Goal: Task Accomplishment & Management: Use online tool/utility

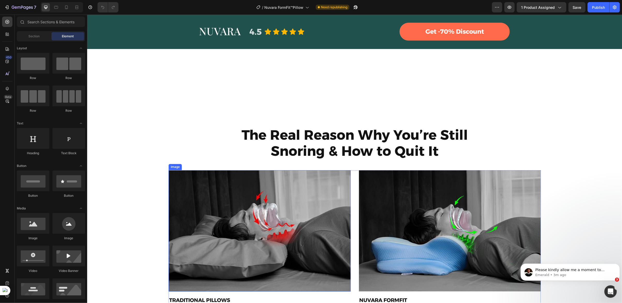
scroll to position [776, 0]
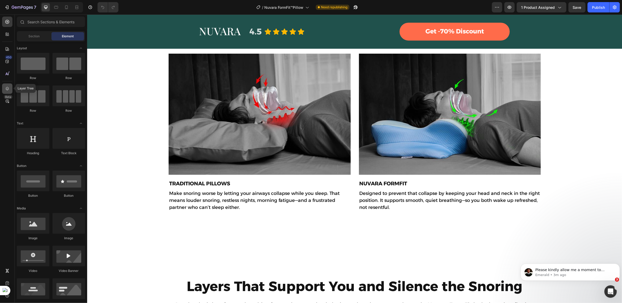
click at [8, 87] on icon at bounding box center [7, 88] width 5 height 5
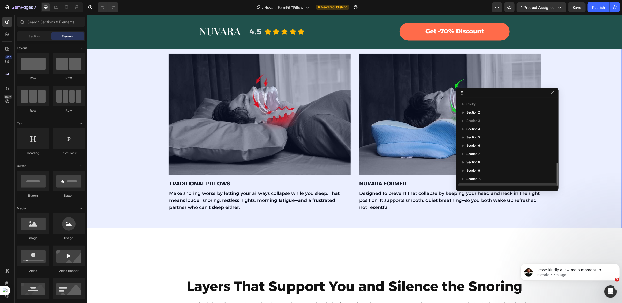
scroll to position [55, 0]
click at [483, 109] on div "Section 8" at bounding box center [507, 107] width 94 height 8
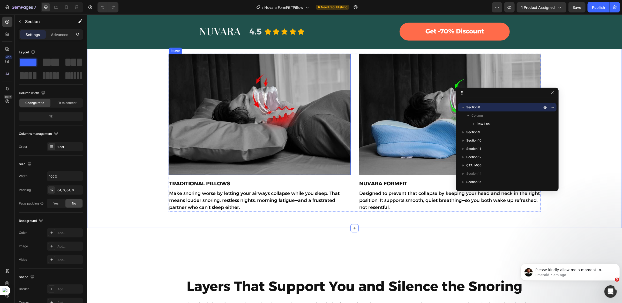
scroll to position [698, 0]
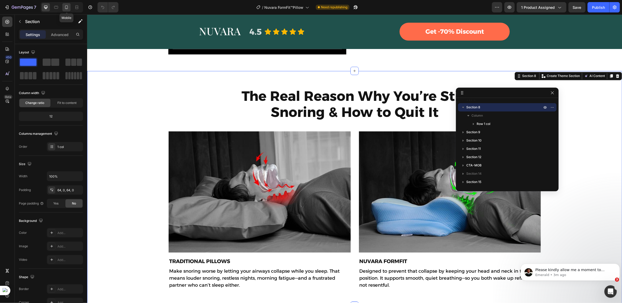
click at [68, 8] on icon at bounding box center [66, 7] width 5 height 5
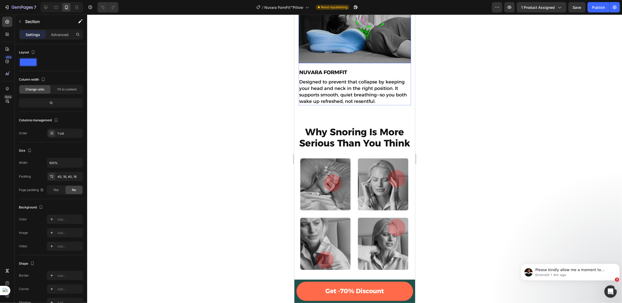
scroll to position [971, 0]
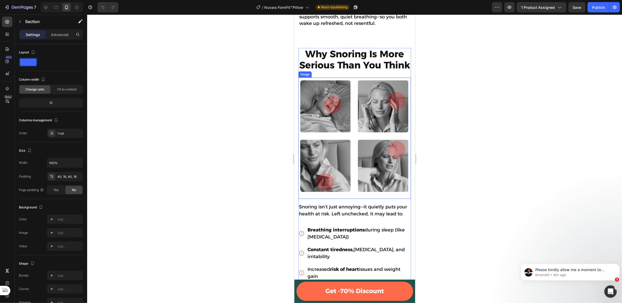
click at [354, 133] on img at bounding box center [354, 135] width 113 height 117
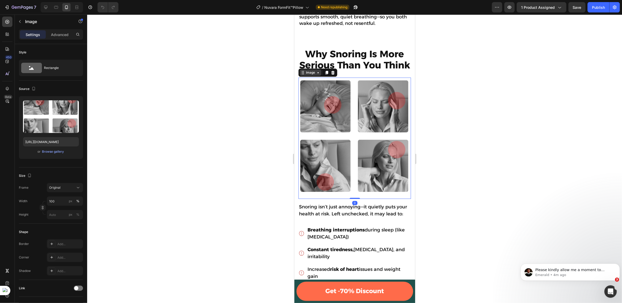
click at [306, 71] on div "Image" at bounding box center [310, 72] width 11 height 5
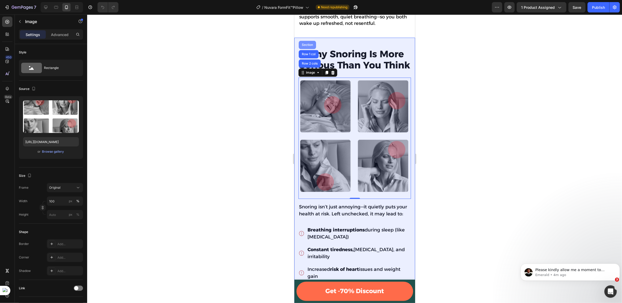
click at [310, 44] on div "Section" at bounding box center [307, 44] width 17 height 8
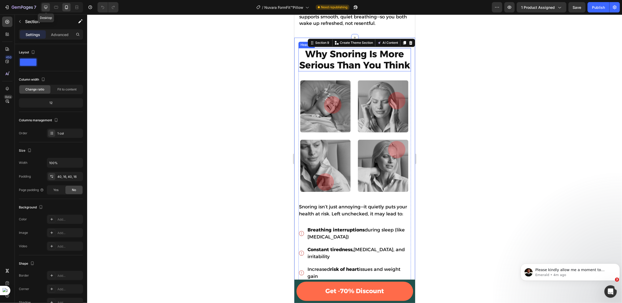
click at [44, 5] on icon at bounding box center [45, 7] width 5 height 5
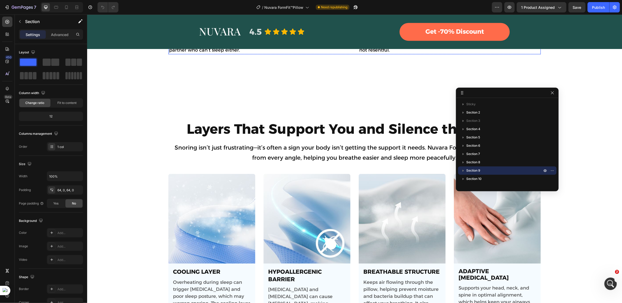
scroll to position [911, 0]
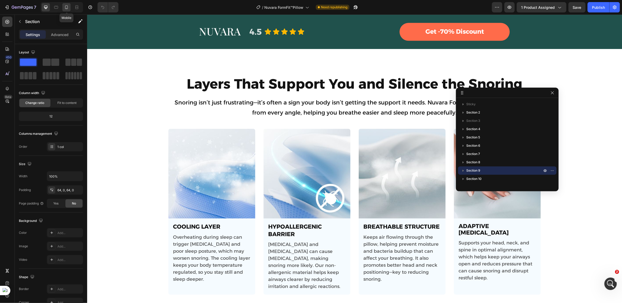
click at [66, 8] on icon at bounding box center [66, 7] width 5 height 5
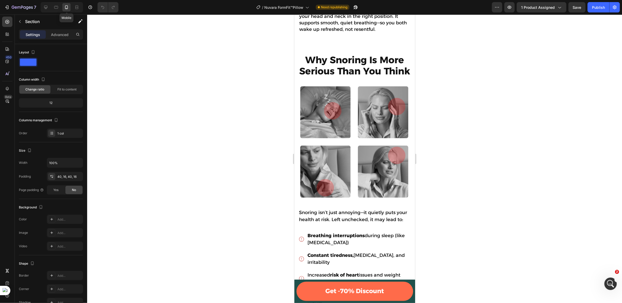
scroll to position [920, 0]
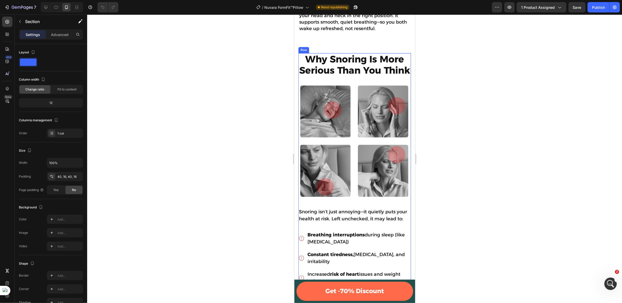
click at [351, 79] on div "Why Snoring Is More Serious Than You Think Heading Image" at bounding box center [354, 128] width 113 height 150
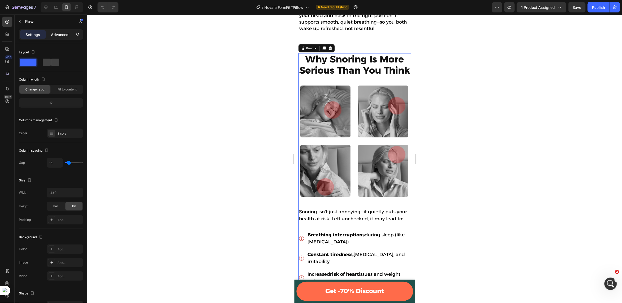
click at [60, 34] on p "Advanced" at bounding box center [60, 34] width 18 height 5
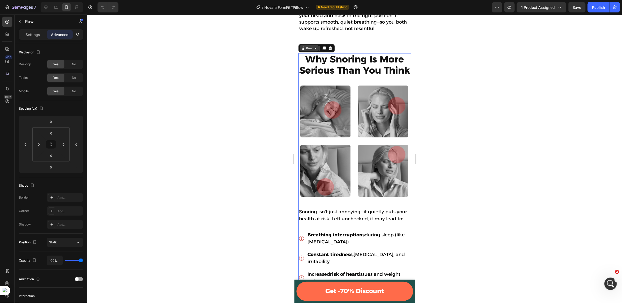
click at [311, 46] on div "Row" at bounding box center [309, 48] width 9 height 5
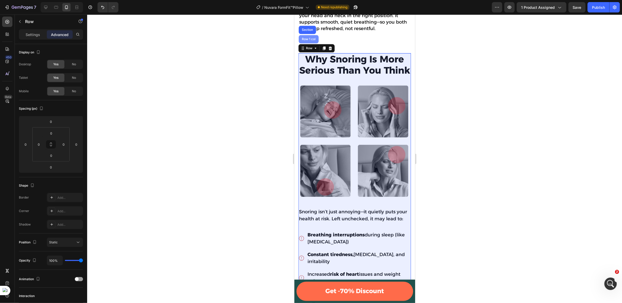
click at [308, 35] on div "Row 1 col" at bounding box center [309, 39] width 20 height 8
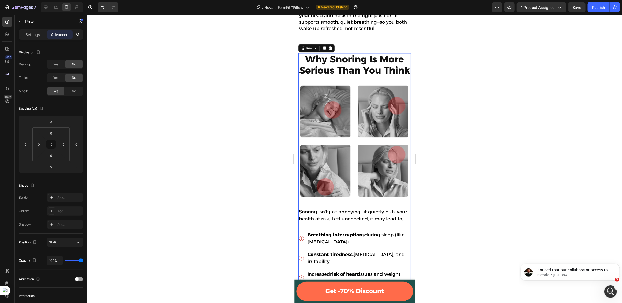
scroll to position [0, 0]
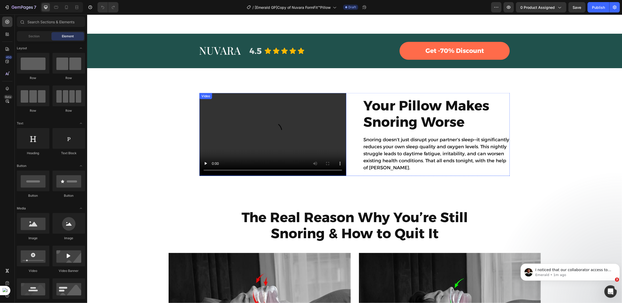
scroll to position [543, 0]
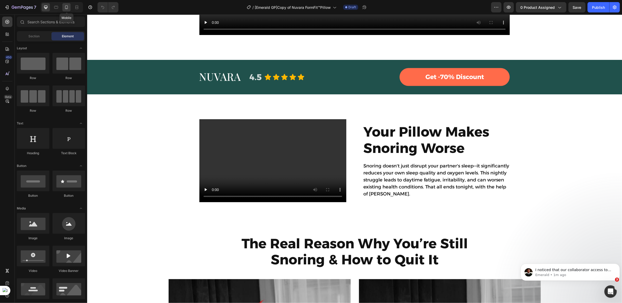
click at [66, 10] on div at bounding box center [66, 7] width 8 height 8
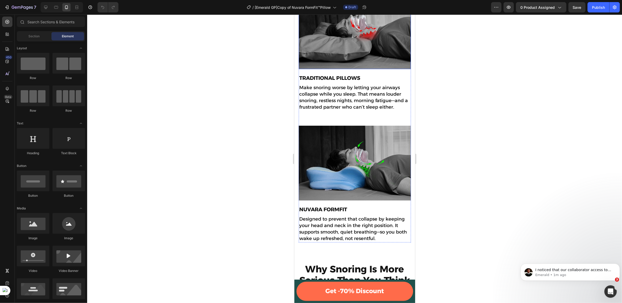
scroll to position [832, 0]
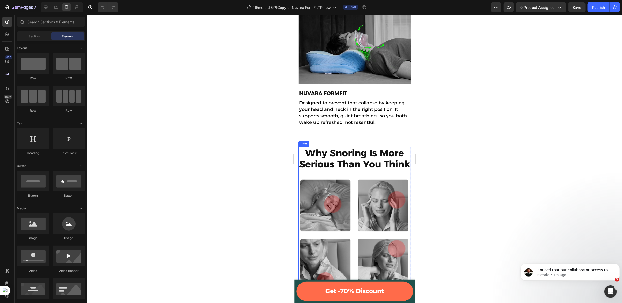
click at [322, 173] on div "Why Snoring Is More Serious Than You Think Heading Image" at bounding box center [354, 221] width 113 height 150
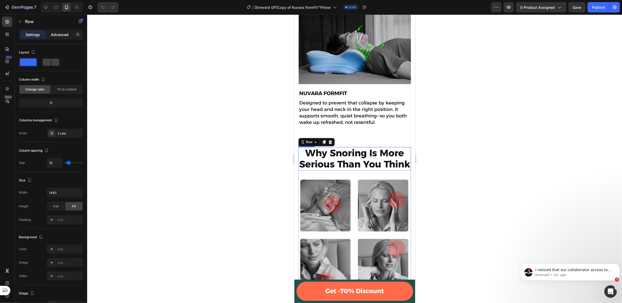
click at [57, 35] on p "Advanced" at bounding box center [60, 34] width 18 height 5
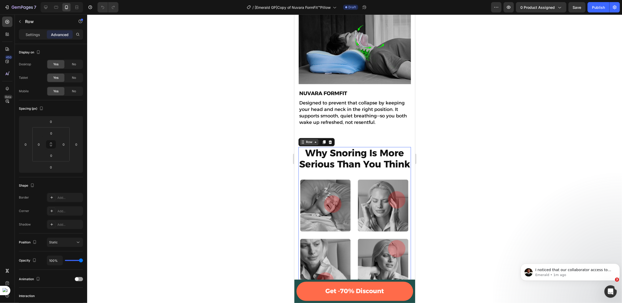
click at [308, 139] on div "Row" at bounding box center [309, 141] width 9 height 5
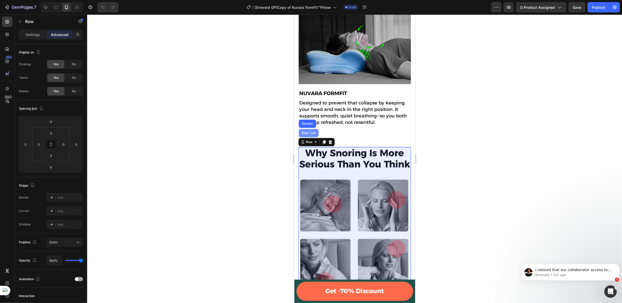
click at [307, 131] on div "Row 1 col" at bounding box center [309, 132] width 16 height 3
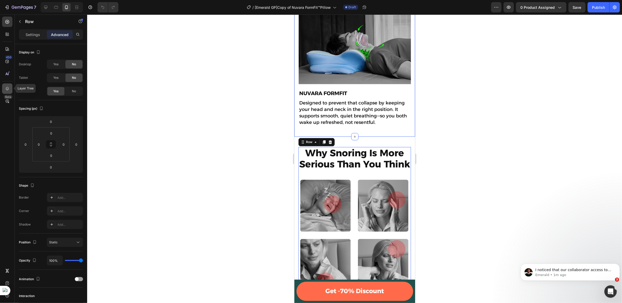
click at [5, 86] on icon at bounding box center [7, 88] width 5 height 5
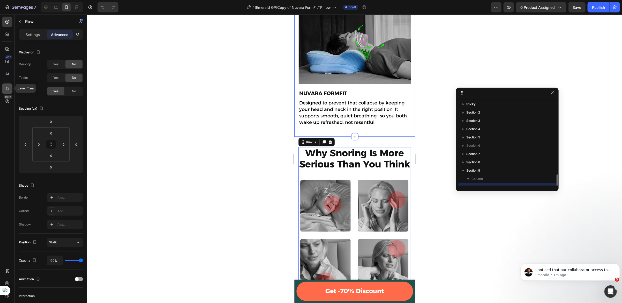
scroll to position [48, 0]
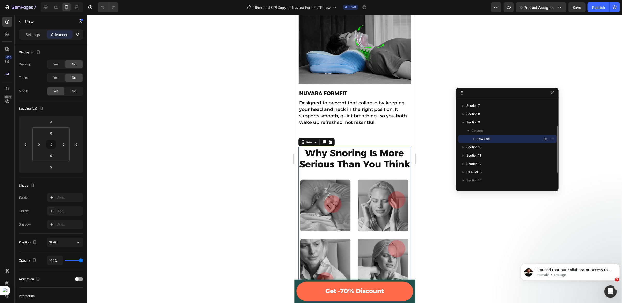
click at [473, 140] on icon "button" at bounding box center [473, 138] width 5 height 5
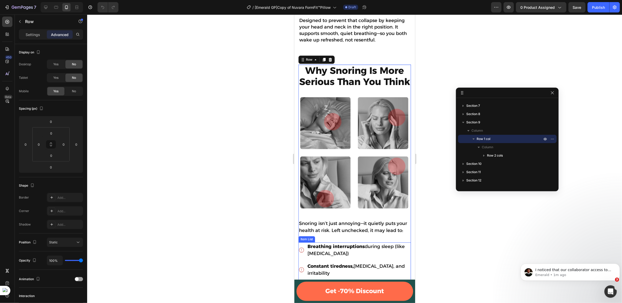
scroll to position [910, 0]
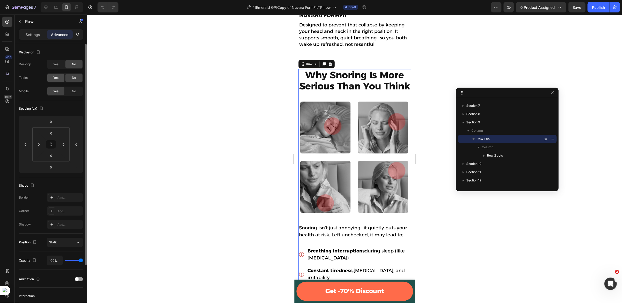
click at [59, 78] on div "Yes" at bounding box center [55, 78] width 17 height 8
click at [58, 65] on span "Yes" at bounding box center [55, 64] width 5 height 5
click at [47, 6] on icon at bounding box center [45, 7] width 5 height 5
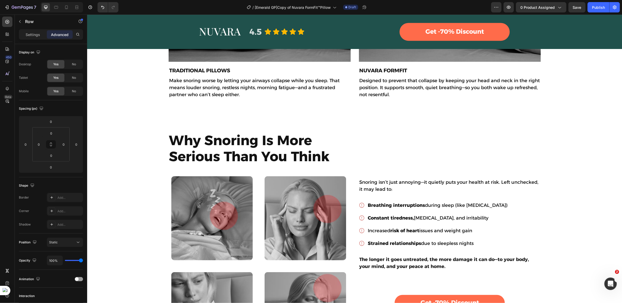
scroll to position [816, 0]
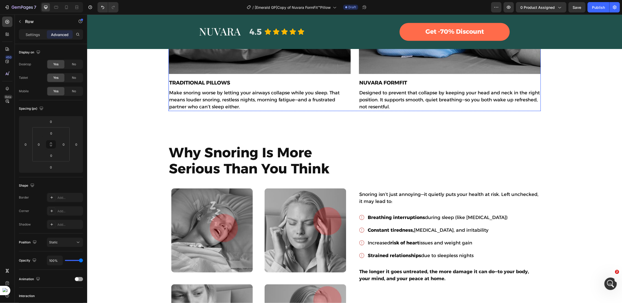
click at [351, 98] on div "Image TRADITIONAL PILLOWS Heading Make snoring worse by letting your airways co…" at bounding box center [354, 32] width 372 height 158
click at [509, 8] on icon "button" at bounding box center [509, 7] width 4 height 3
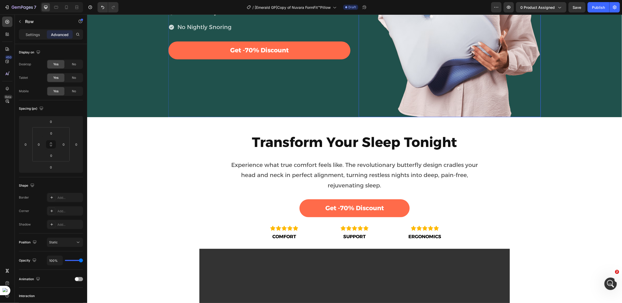
scroll to position [0, 0]
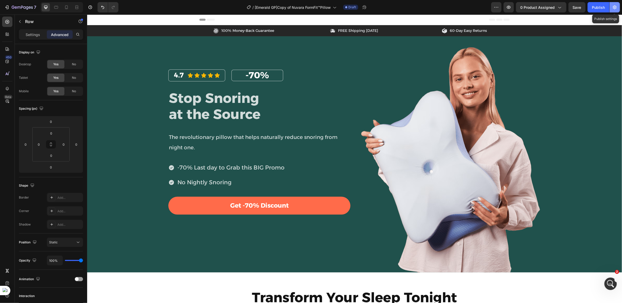
click at [615, 8] on icon "button" at bounding box center [615, 7] width 4 height 4
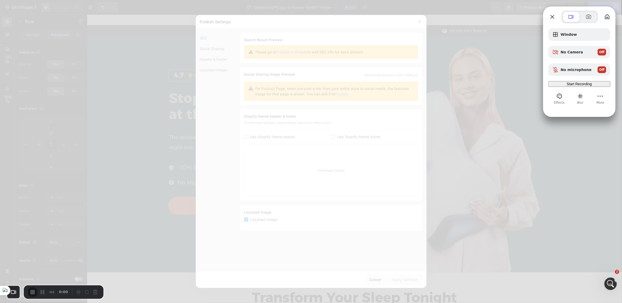
click at [571, 86] on span "Start Recording" at bounding box center [579, 84] width 25 height 4
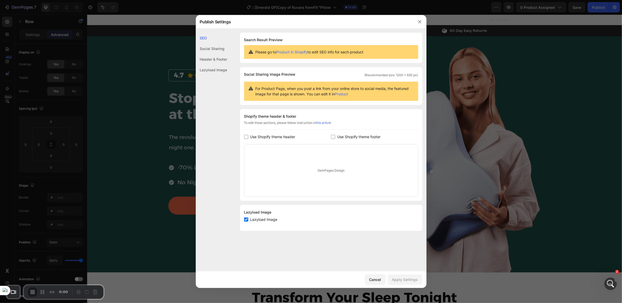
click at [463, 123] on div at bounding box center [311, 151] width 622 height 303
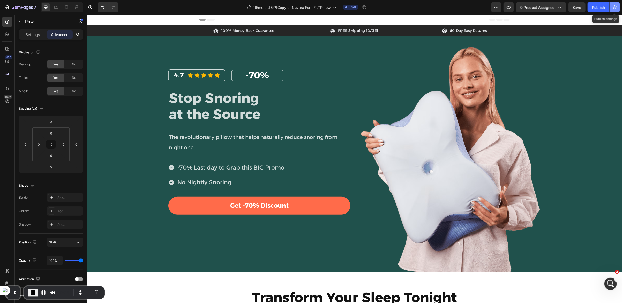
click at [615, 7] on icon "button" at bounding box center [615, 7] width 4 height 4
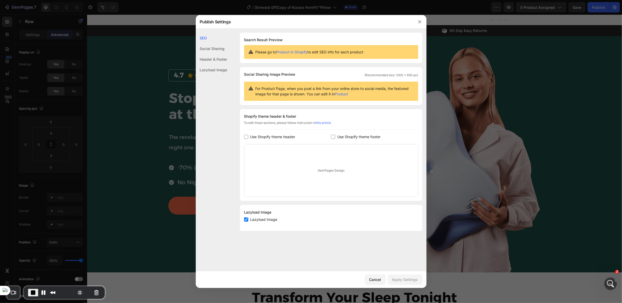
click at [246, 135] on input "checkbox" at bounding box center [246, 137] width 4 height 4
checkbox input "true"
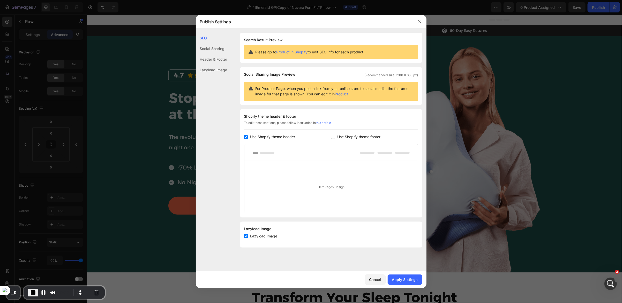
click at [334, 137] on input "checkbox" at bounding box center [333, 137] width 4 height 4
checkbox input "true"
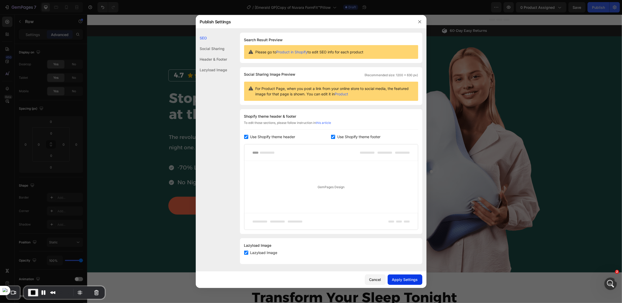
click at [408, 279] on div "Apply Settings" at bounding box center [405, 278] width 26 height 5
click at [244, 137] on input "checkbox" at bounding box center [246, 137] width 4 height 4
checkbox input "false"
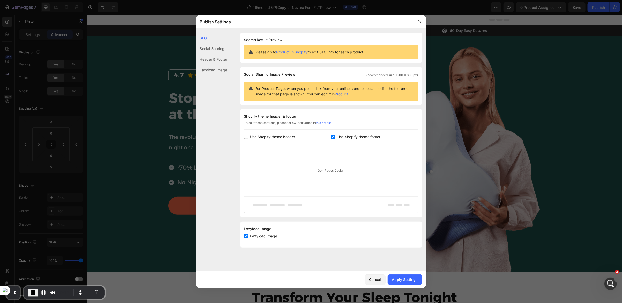
click at [333, 136] on input "checkbox" at bounding box center [333, 137] width 4 height 4
checkbox input "false"
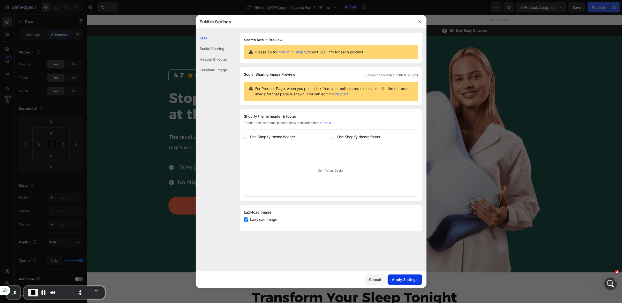
click at [405, 281] on div "Apply Settings" at bounding box center [405, 278] width 26 height 5
click at [451, 57] on div at bounding box center [311, 151] width 622 height 303
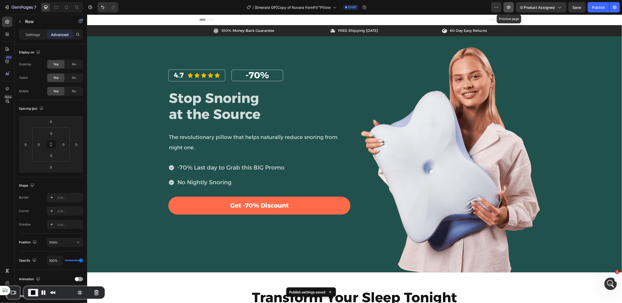
click at [509, 8] on icon "button" at bounding box center [509, 7] width 4 height 3
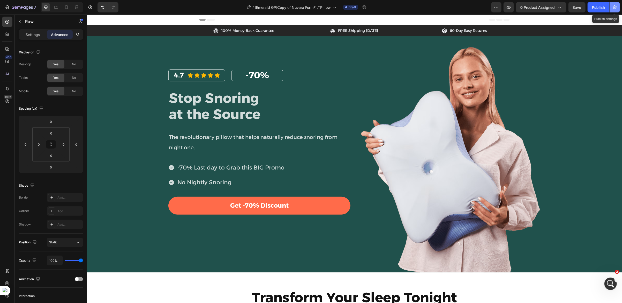
click at [612, 9] on button "button" at bounding box center [615, 7] width 10 height 10
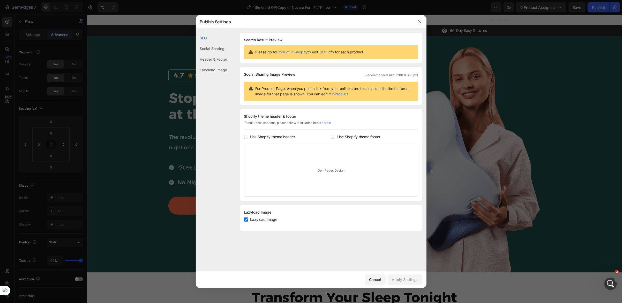
click at [246, 136] on input "checkbox" at bounding box center [246, 137] width 4 height 4
checkbox input "true"
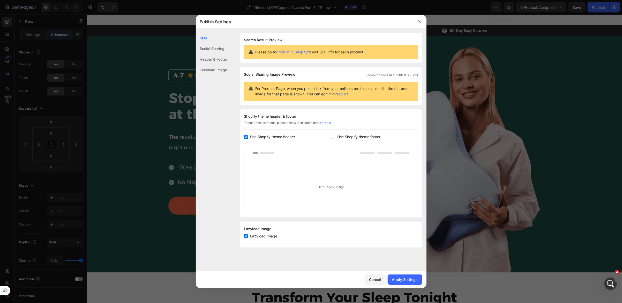
click at [335, 136] on input "checkbox" at bounding box center [333, 137] width 4 height 4
checkbox input "true"
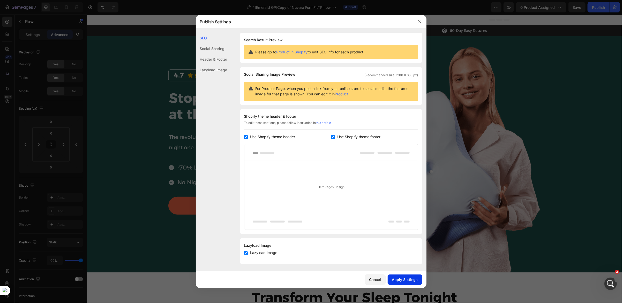
click at [401, 280] on div "Apply Settings" at bounding box center [405, 278] width 26 height 5
click at [447, 41] on div at bounding box center [311, 151] width 622 height 303
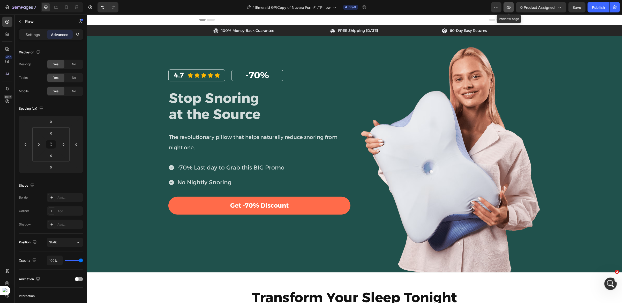
click at [511, 10] on button "button" at bounding box center [509, 7] width 10 height 10
click at [619, 9] on button "button" at bounding box center [615, 7] width 10 height 10
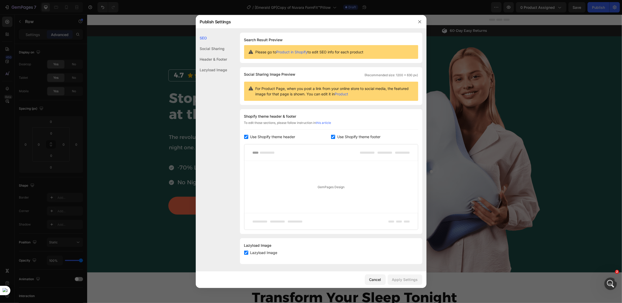
click at [331, 137] on input "checkbox" at bounding box center [333, 137] width 4 height 4
checkbox input "false"
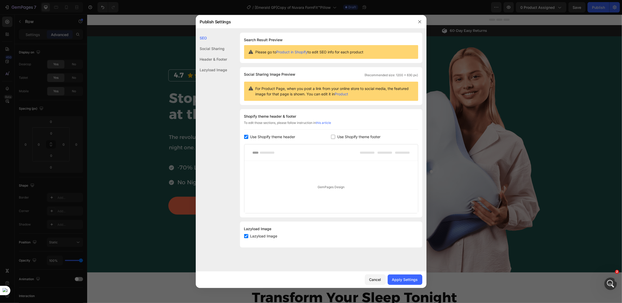
click at [246, 137] on input "checkbox" at bounding box center [246, 137] width 4 height 4
checkbox input "false"
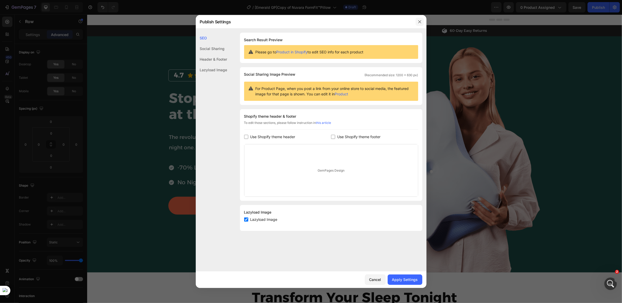
click at [420, 24] on icon "button" at bounding box center [420, 22] width 4 height 4
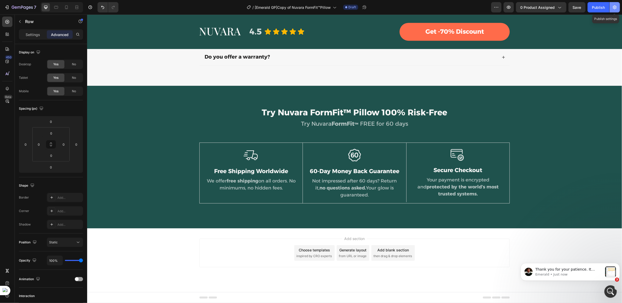
click at [614, 8] on icon "button" at bounding box center [615, 7] width 5 height 5
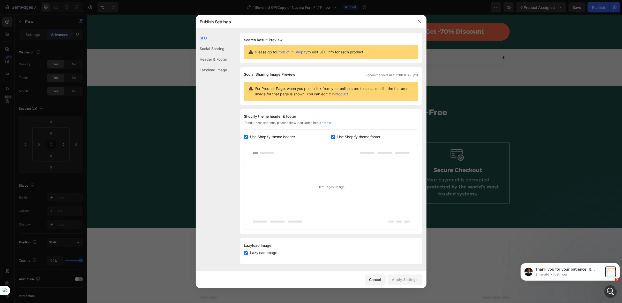
click at [331, 136] on input "checkbox" at bounding box center [333, 137] width 4 height 4
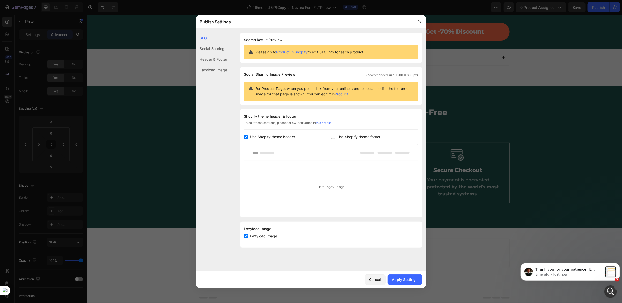
click at [336, 136] on label "Use Shopify theme footer" at bounding box center [357, 137] width 45 height 6
checkbox input "true"
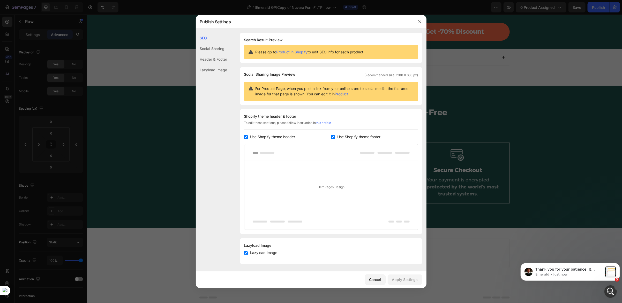
click at [248, 135] on input "checkbox" at bounding box center [246, 137] width 4 height 4
checkbox input "false"
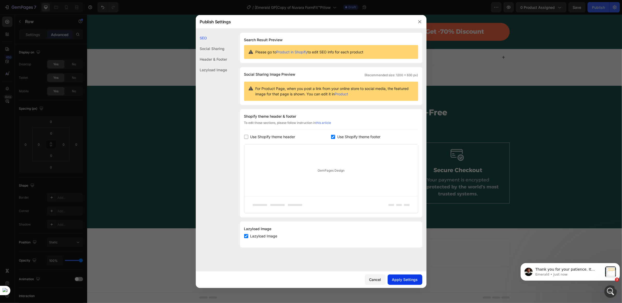
click at [402, 277] on div "Apply Settings" at bounding box center [405, 278] width 26 height 5
click at [421, 24] on button "button" at bounding box center [420, 22] width 8 height 8
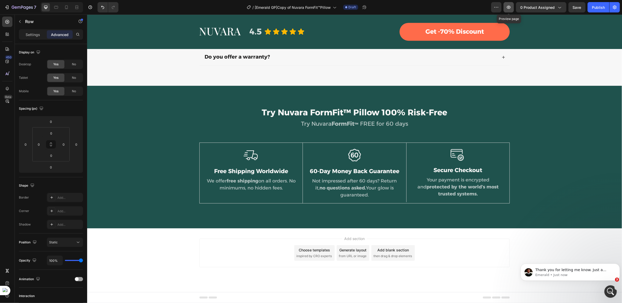
click at [509, 9] on icon "button" at bounding box center [509, 7] width 5 height 5
click at [612, 9] on button "button" at bounding box center [615, 7] width 10 height 10
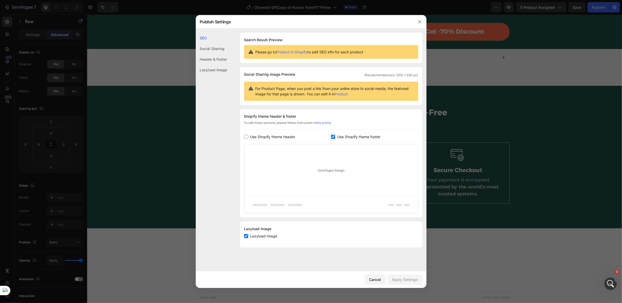
click at [450, 106] on div at bounding box center [311, 151] width 622 height 303
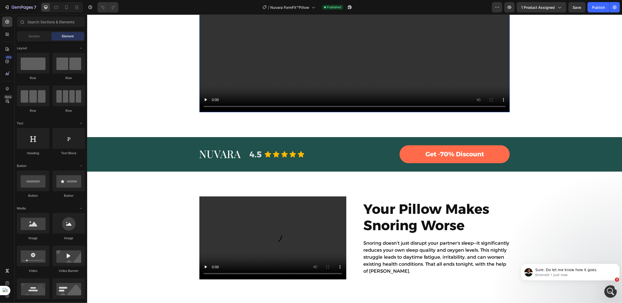
scroll to position [582, 0]
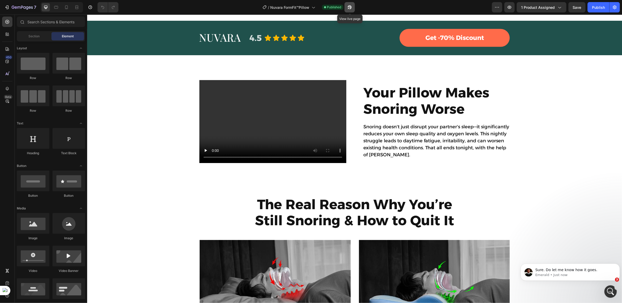
click at [352, 6] on icon "button" at bounding box center [349, 7] width 5 height 5
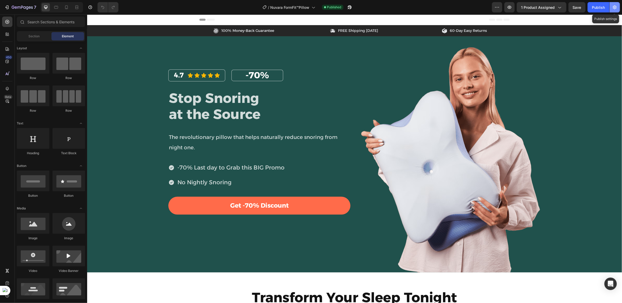
click at [613, 9] on icon "button" at bounding box center [615, 7] width 5 height 5
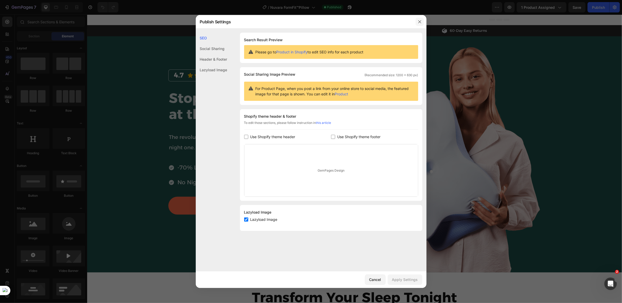
click at [420, 24] on button "button" at bounding box center [420, 22] width 8 height 8
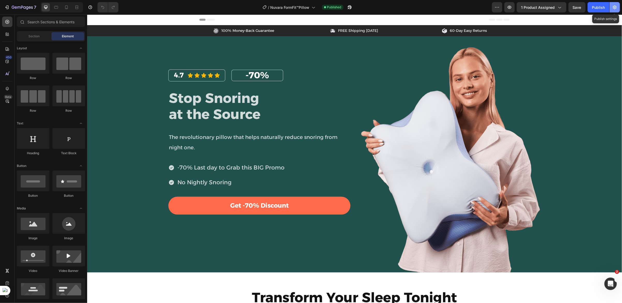
click at [613, 5] on icon "button" at bounding box center [615, 7] width 5 height 5
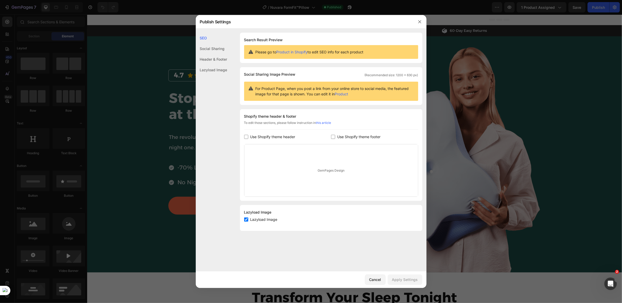
click at [126, 72] on div at bounding box center [311, 151] width 622 height 303
